Goal: Use online tool/utility: Utilize a website feature to perform a specific function

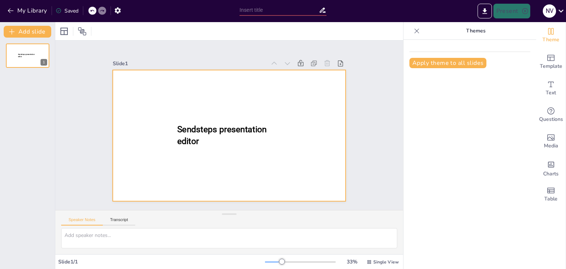
type input "New Sendsteps"
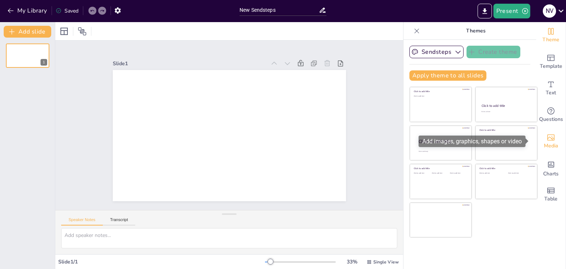
click at [547, 139] on icon "Add images, graphics, shapes or video" at bounding box center [550, 138] width 7 height 6
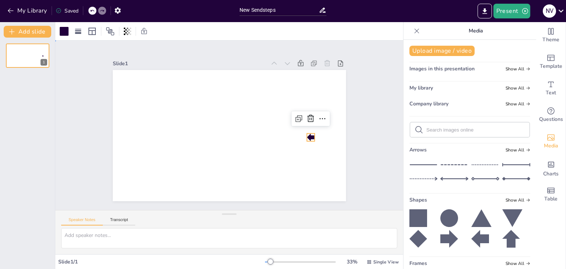
click at [349, 147] on div "Slide 1" at bounding box center [229, 125] width 275 height 152
drag, startPoint x: 306, startPoint y: 133, endPoint x: 553, endPoint y: 235, distance: 267.4
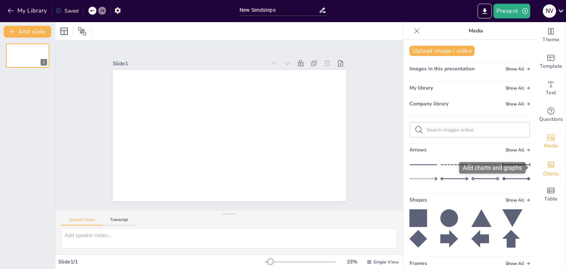
click at [543, 170] on span "Charts" at bounding box center [550, 174] width 15 height 8
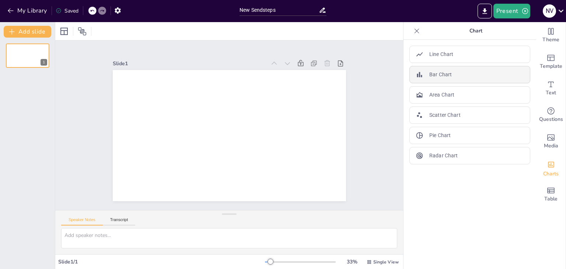
click at [475, 75] on div "Bar Chart" at bounding box center [470, 74] width 121 height 17
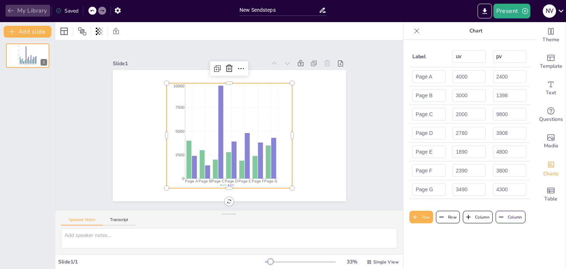
click at [8, 12] on icon "button" at bounding box center [10, 10] width 7 height 7
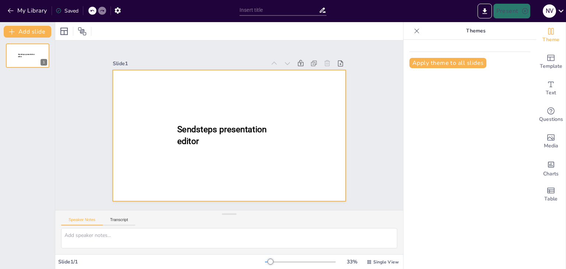
type input "New Sendsteps"
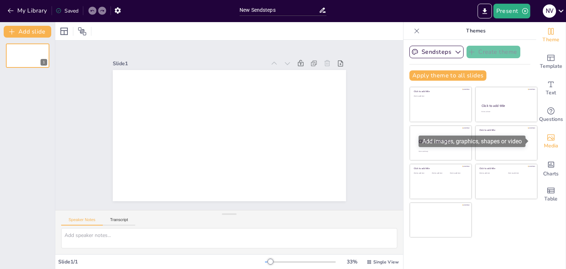
click at [550, 139] on icon "Add images, graphics, shapes or video" at bounding box center [551, 137] width 9 height 9
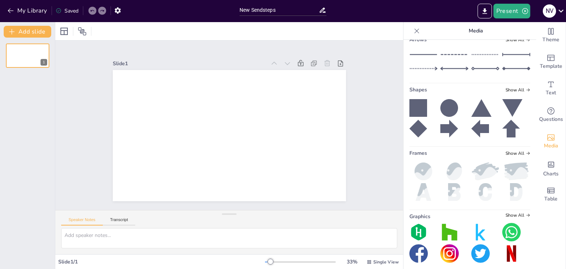
scroll to position [116, 0]
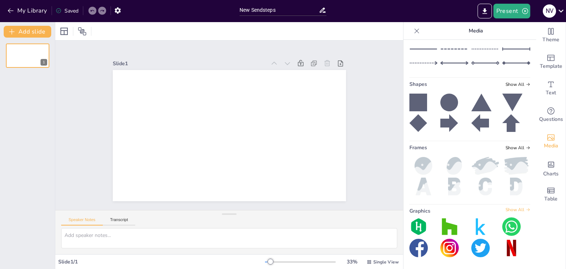
click at [509, 207] on span "Show All" at bounding box center [518, 209] width 25 height 5
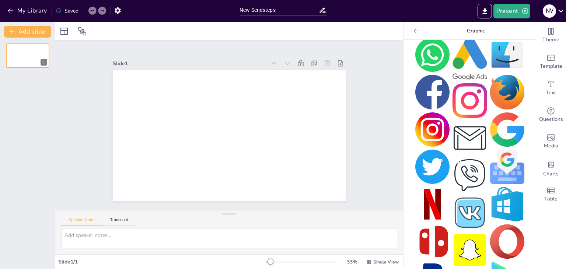
scroll to position [0, 0]
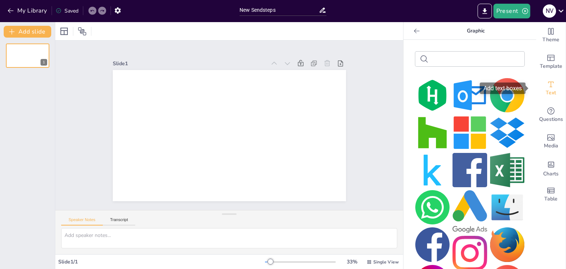
click at [548, 84] on icon "Add text boxes" at bounding box center [551, 84] width 9 height 9
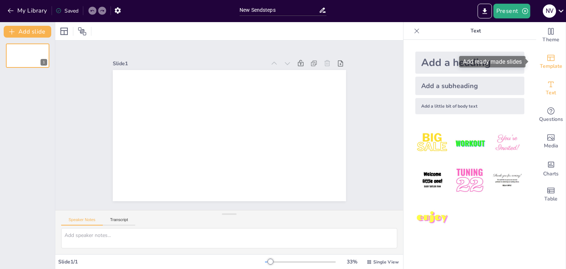
click at [554, 65] on span "Template" at bounding box center [551, 66] width 22 height 8
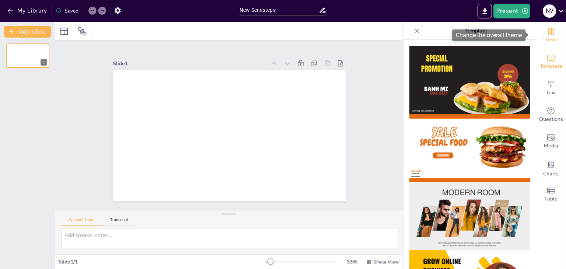
click at [547, 35] on icon "Change the overall theme" at bounding box center [551, 31] width 9 height 9
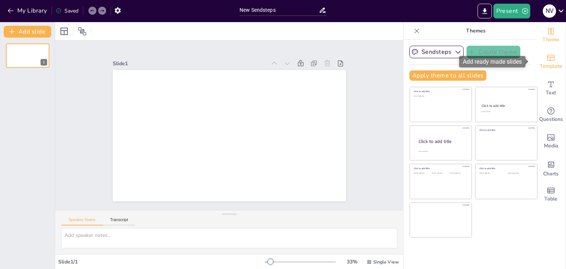
click at [549, 62] on span "Template" at bounding box center [551, 66] width 22 height 8
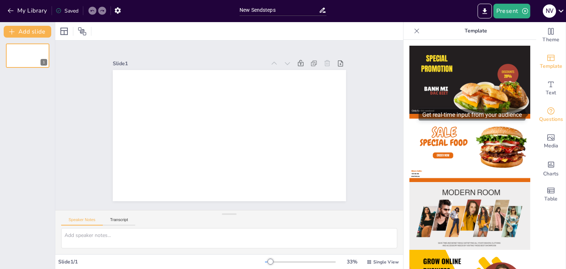
click at [549, 115] on span "Questions" at bounding box center [551, 119] width 24 height 8
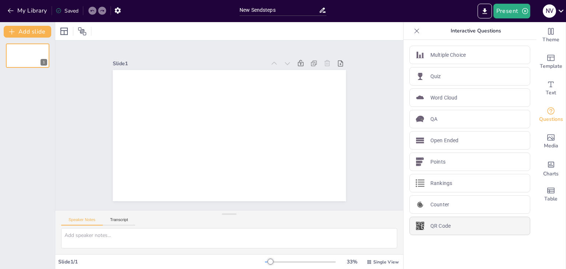
click at [460, 224] on div "QR Code" at bounding box center [470, 226] width 121 height 18
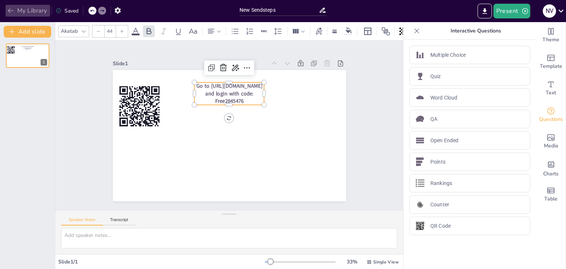
click at [7, 12] on icon "button" at bounding box center [10, 10] width 7 height 7
